Goal: Task Accomplishment & Management: Manage account settings

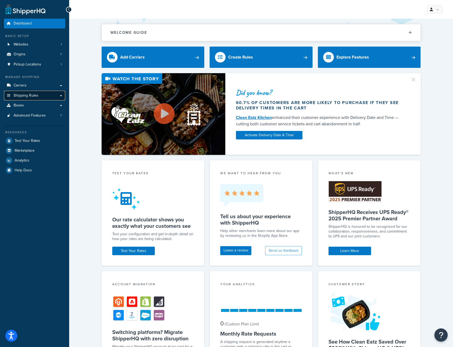
click at [29, 95] on span "Shipping Rules" at bounding box center [26, 95] width 25 height 5
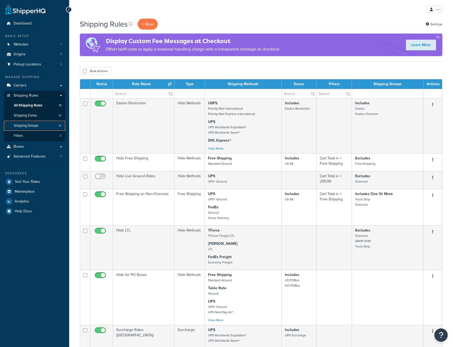
click at [25, 125] on span "Shipping Groups" at bounding box center [26, 125] width 24 height 5
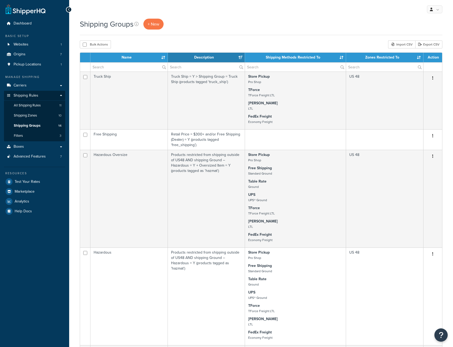
select select "15"
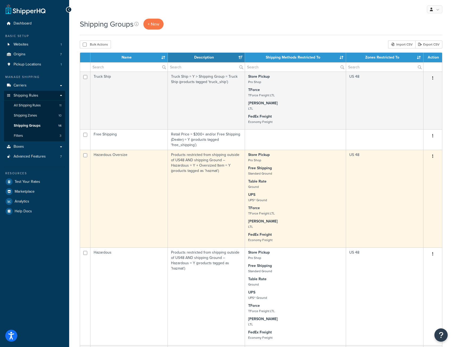
click at [291, 180] on p "Table Rate Ground" at bounding box center [295, 184] width 94 height 11
click at [433, 156] on button "button" at bounding box center [432, 156] width 7 height 9
click at [407, 170] on link "Edit" at bounding box center [411, 167] width 42 height 11
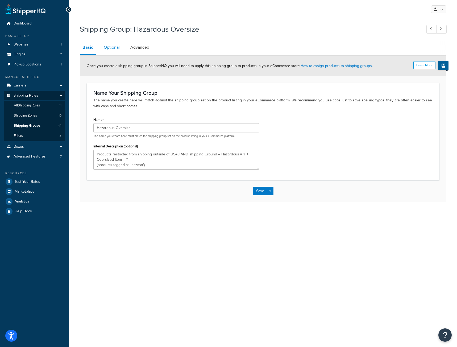
click at [110, 48] on link "Optional" at bounding box center [111, 47] width 21 height 13
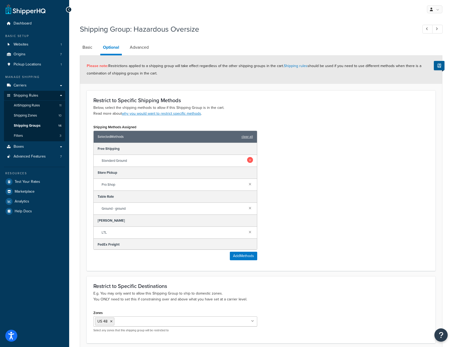
click at [247, 160] on link at bounding box center [250, 160] width 6 height 6
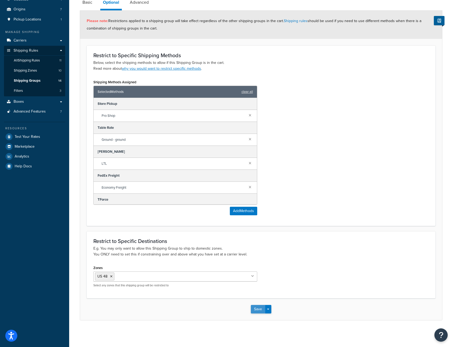
click at [258, 307] on button "Save" at bounding box center [258, 309] width 14 height 9
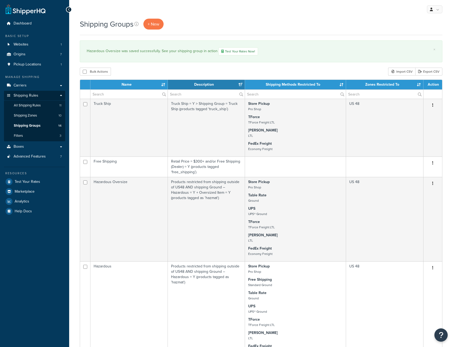
select select "15"
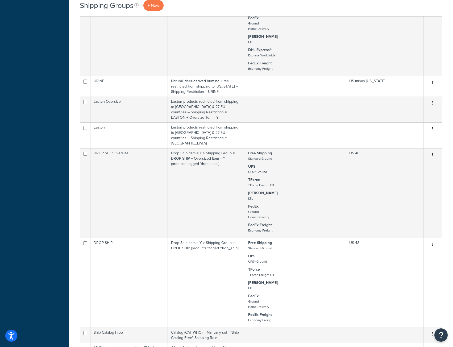
scroll to position [452, 0]
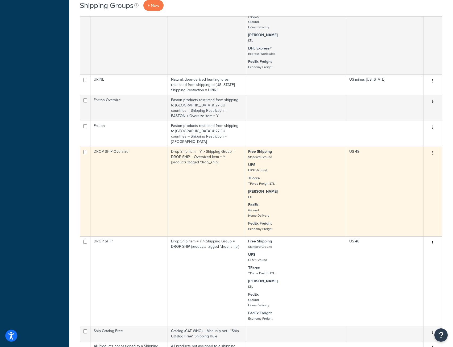
click at [308, 176] on p "TForce TForce Freight LTL" at bounding box center [295, 181] width 94 height 11
click at [433, 151] on icon "button" at bounding box center [432, 153] width 1 height 4
click at [415, 155] on link "Edit" at bounding box center [411, 153] width 42 height 11
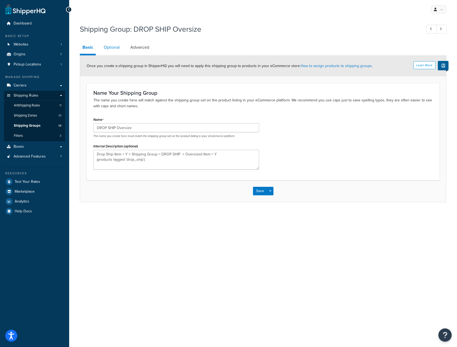
click at [115, 48] on link "Optional" at bounding box center [111, 47] width 21 height 13
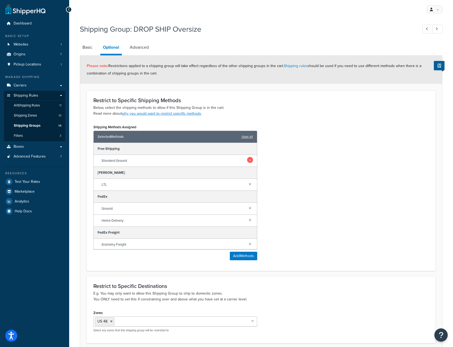
click at [247, 160] on link at bounding box center [250, 160] width 6 height 6
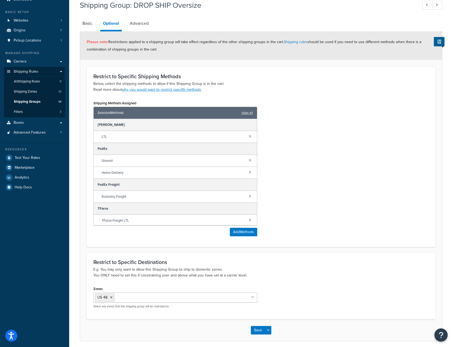
scroll to position [45, 0]
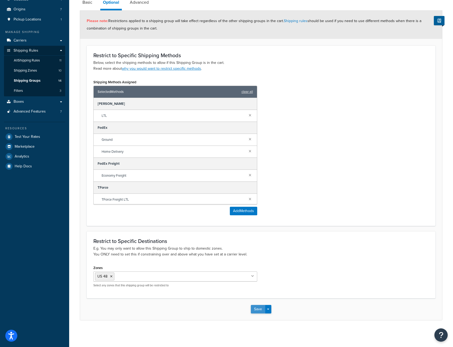
click at [258, 308] on button "Save" at bounding box center [258, 309] width 14 height 9
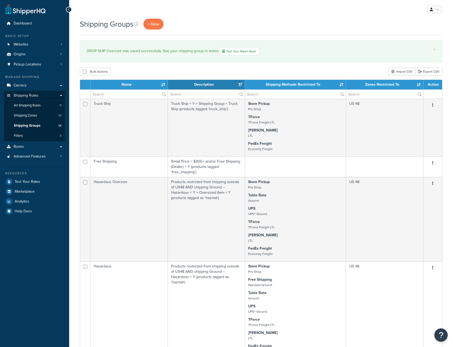
select select "15"
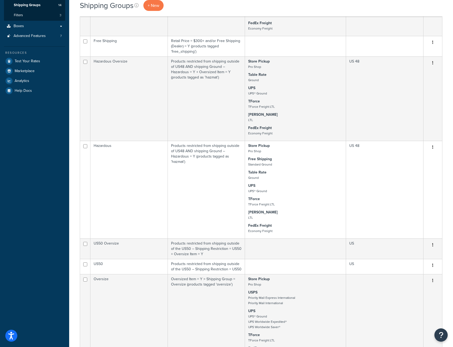
scroll to position [44, 0]
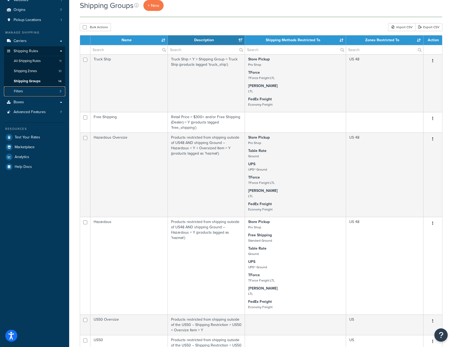
click at [24, 90] on link "Filters 3" at bounding box center [34, 91] width 61 height 10
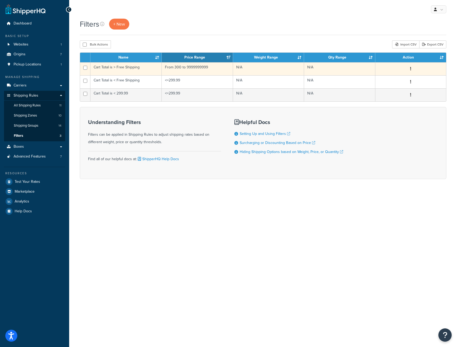
click at [113, 65] on td "Cart Total is > Free Shipping" at bounding box center [125, 68] width 71 height 13
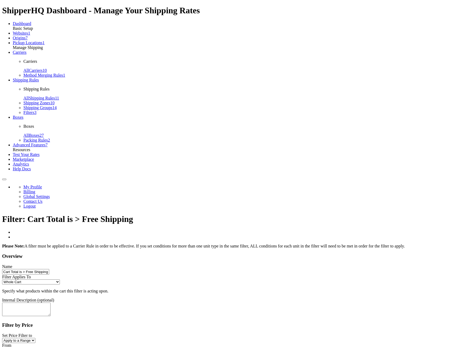
select select "range"
click at [49, 269] on input "Cart Total is > Free Shipping" at bounding box center [25, 272] width 47 height 6
type input "Cart Total > Free Shipping"
click at [51, 302] on textarea "Internal Description (optional)" at bounding box center [26, 309] width 48 height 14
paste textarea "Shipping Rules: – Free Shipping on Non-Oversize – Free Shipping for PO Boxes"
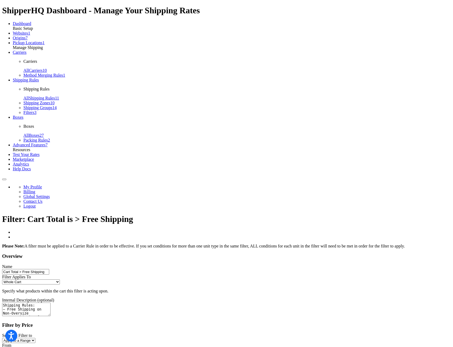
type textarea "Shipping Rules: – Free Shipping on Non-Oversize – Free Shipping for PO Boxes"
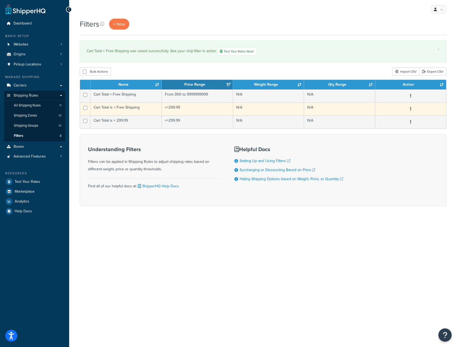
click at [116, 110] on td "Cart Total is < Free Shipping" at bounding box center [125, 108] width 71 height 13
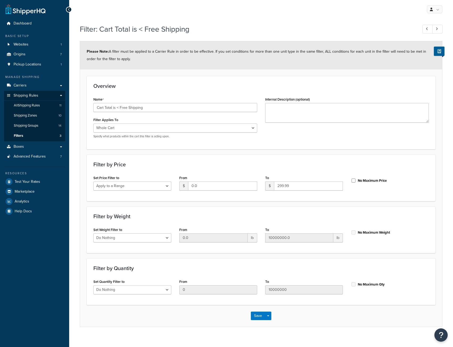
select select "range"
click at [116, 107] on input "Cart Total is < Free Shipping" at bounding box center [175, 107] width 164 height 9
type input "Cart Total < Free Shipping"
click at [313, 117] on textarea "Internal Description (optional)" at bounding box center [347, 113] width 164 height 20
paste textarea "Hide Free Shipping shipping rule"
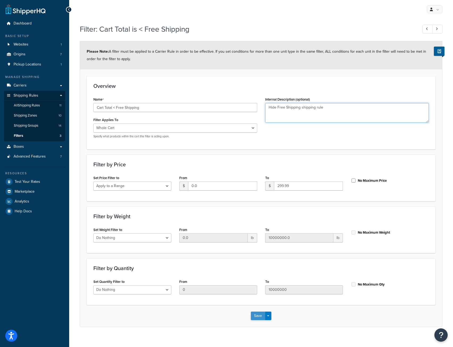
type textarea "Hide Free Shipping shipping rule"
click at [256, 319] on button "Save" at bounding box center [258, 315] width 14 height 9
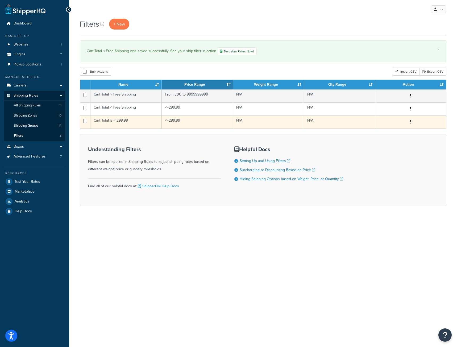
click at [112, 121] on td "Cart Total is < 299.99" at bounding box center [125, 121] width 71 height 13
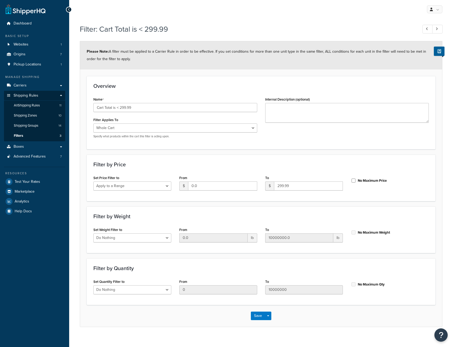
select select "range"
click at [115, 108] on input "Cart Total is < 299.99" at bounding box center [175, 107] width 164 height 9
type input "Cart Total < 299.99"
click at [297, 111] on textarea "Internal Description (optional)" at bounding box center [347, 113] width 164 height 20
paste textarea "Hide Live Ground Rates shipping rule"
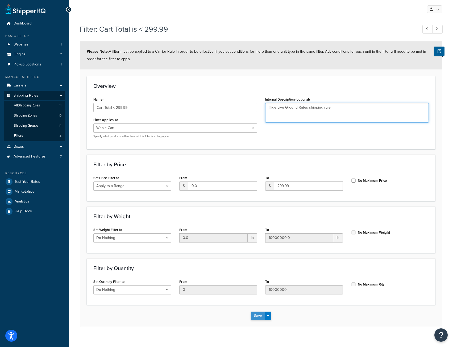
type textarea "Hide Live Ground Rates shipping rule"
click at [260, 312] on button "Save" at bounding box center [258, 315] width 14 height 9
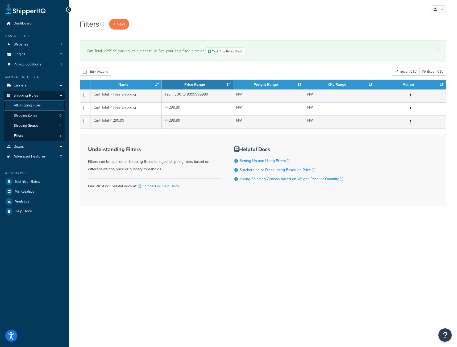
click at [33, 107] on span "All Shipping Rules" at bounding box center [27, 105] width 27 height 5
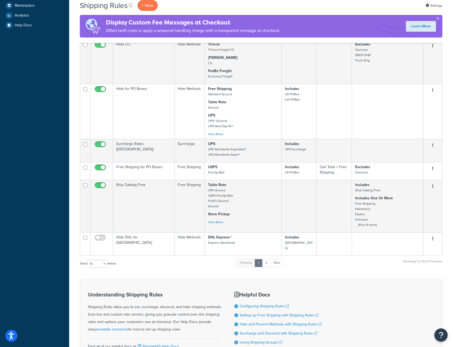
scroll to position [186, 0]
click at [280, 258] on link "Next" at bounding box center [276, 262] width 13 height 8
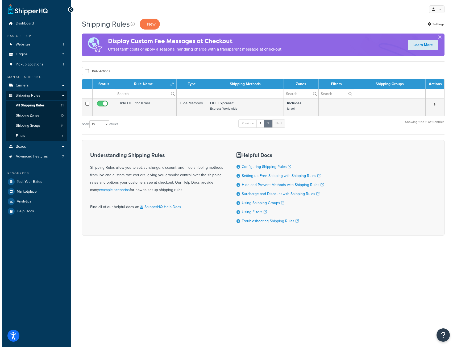
scroll to position [0, 0]
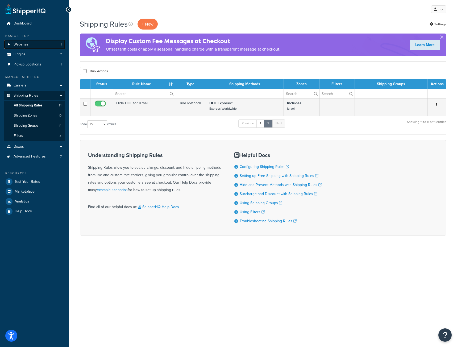
click at [17, 47] on span "Websites" at bounding box center [21, 44] width 15 height 5
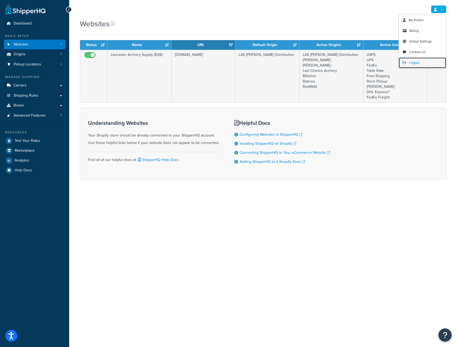
click at [410, 67] on link "Logout" at bounding box center [422, 62] width 47 height 11
